Goal: Task Accomplishment & Management: Use online tool/utility

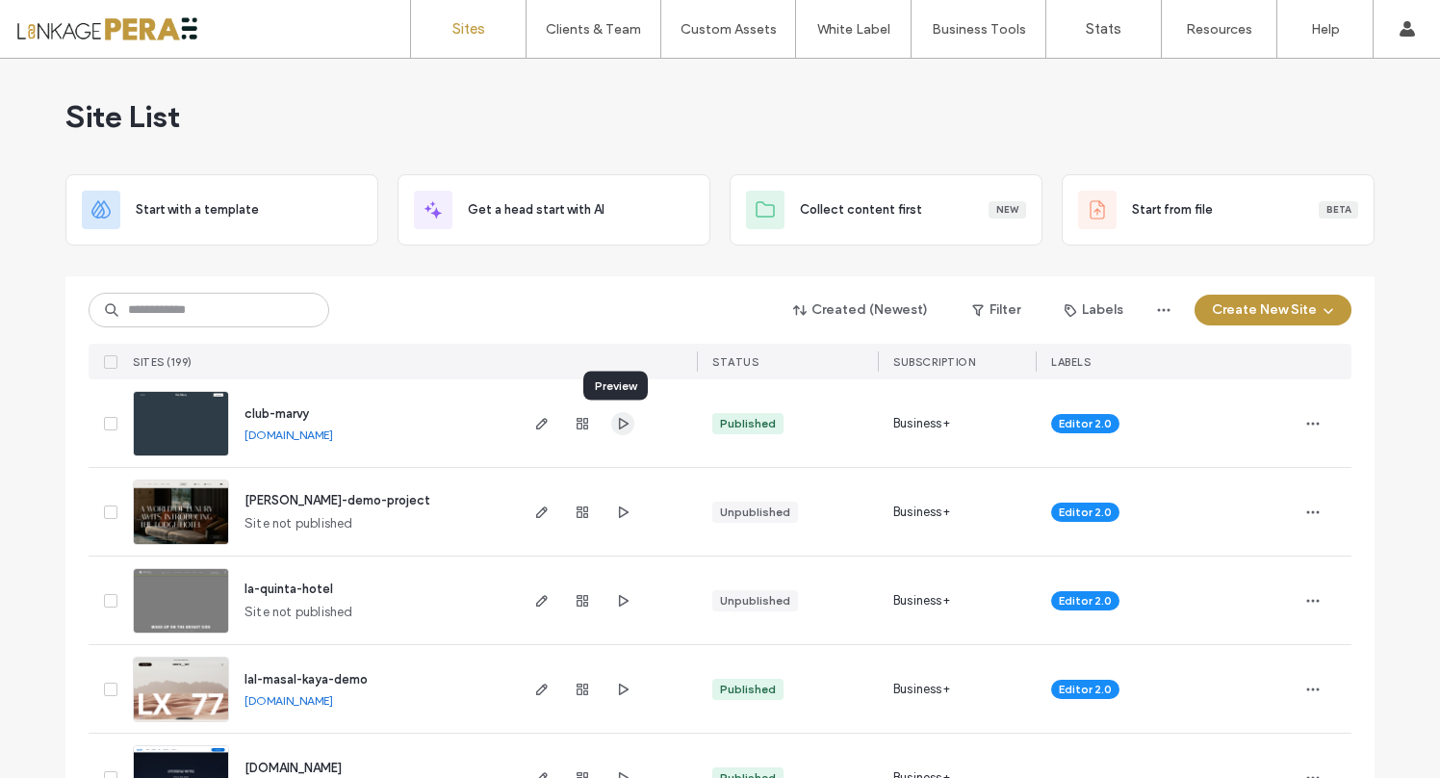
click at [618, 427] on icon "button" at bounding box center [622, 423] width 15 height 15
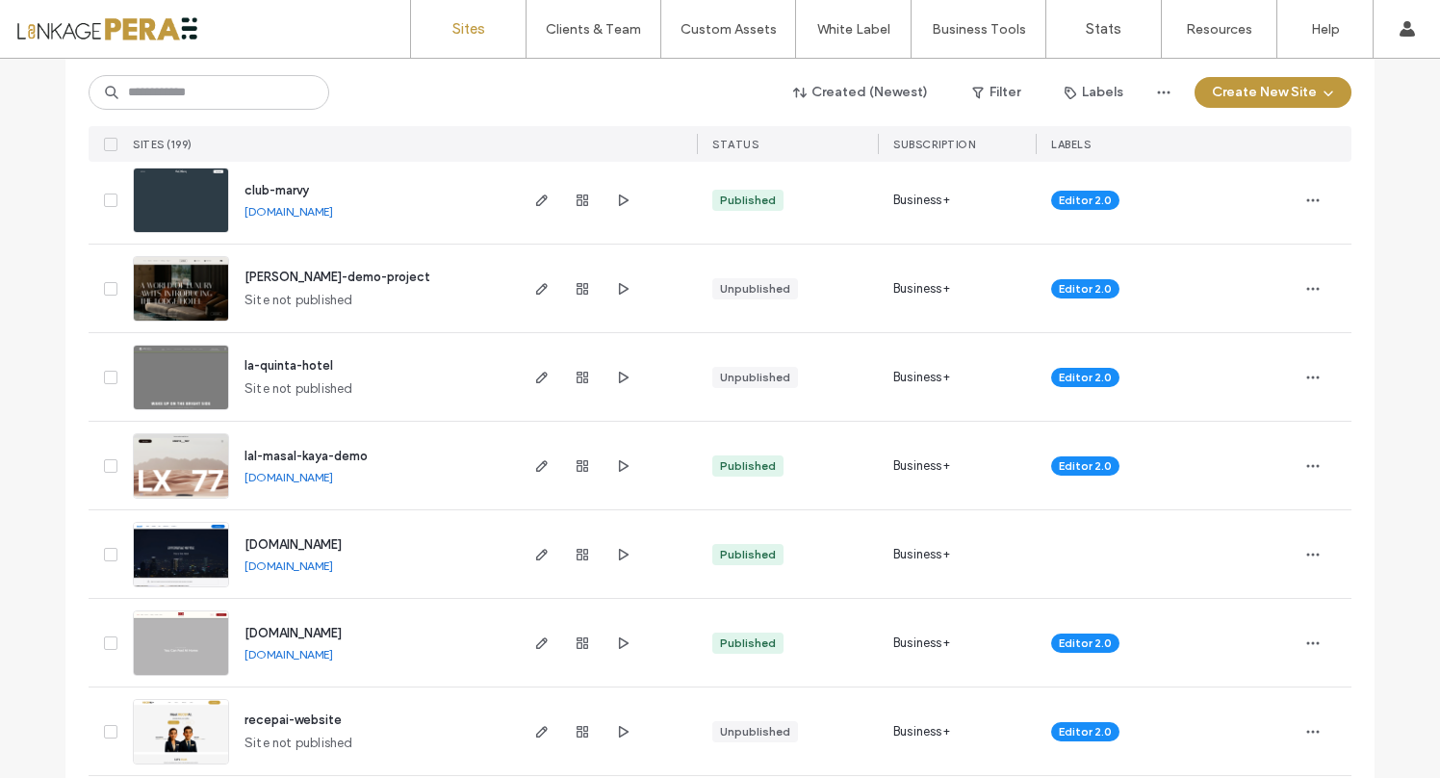
scroll to position [277, 0]
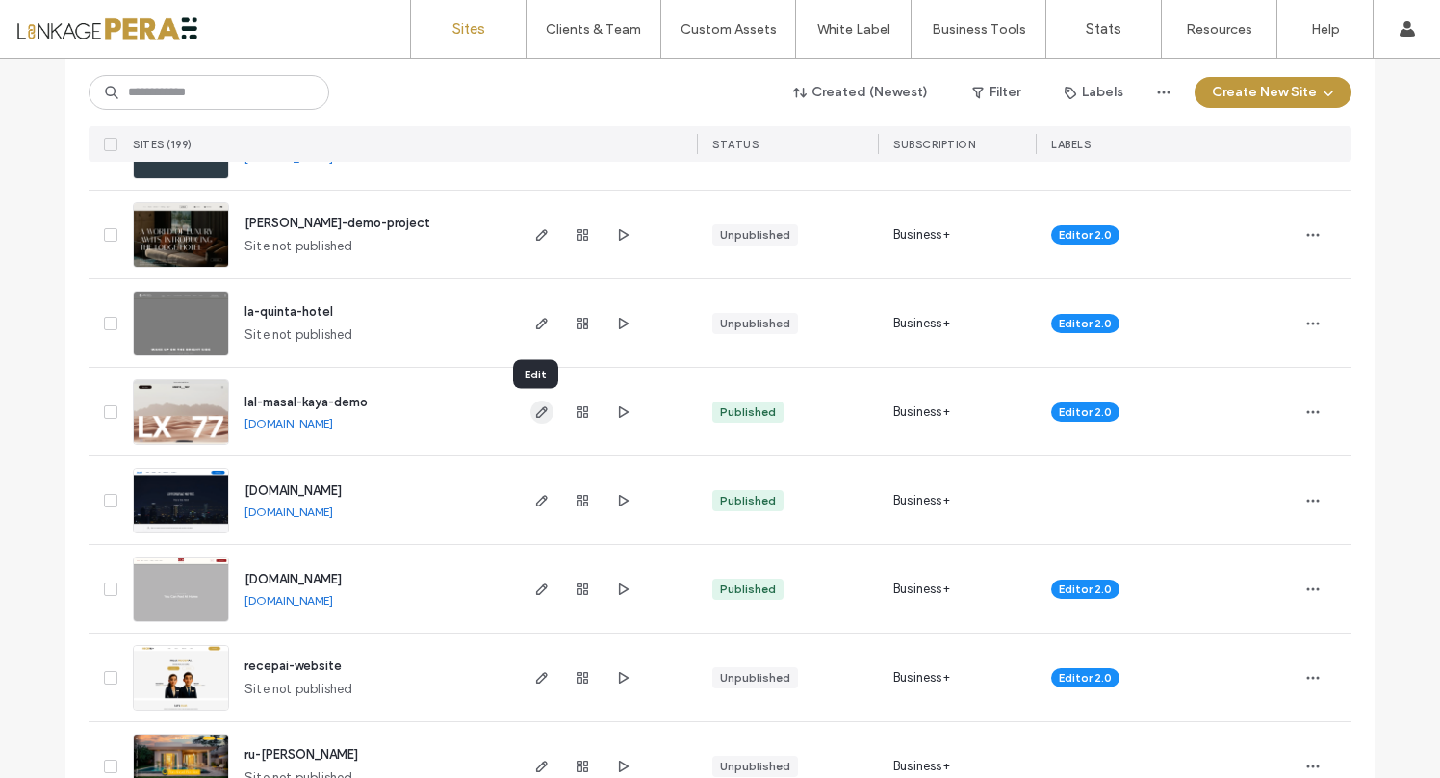
click at [534, 409] on icon "button" at bounding box center [541, 411] width 15 height 15
